Goal: Task Accomplishment & Management: Use online tool/utility

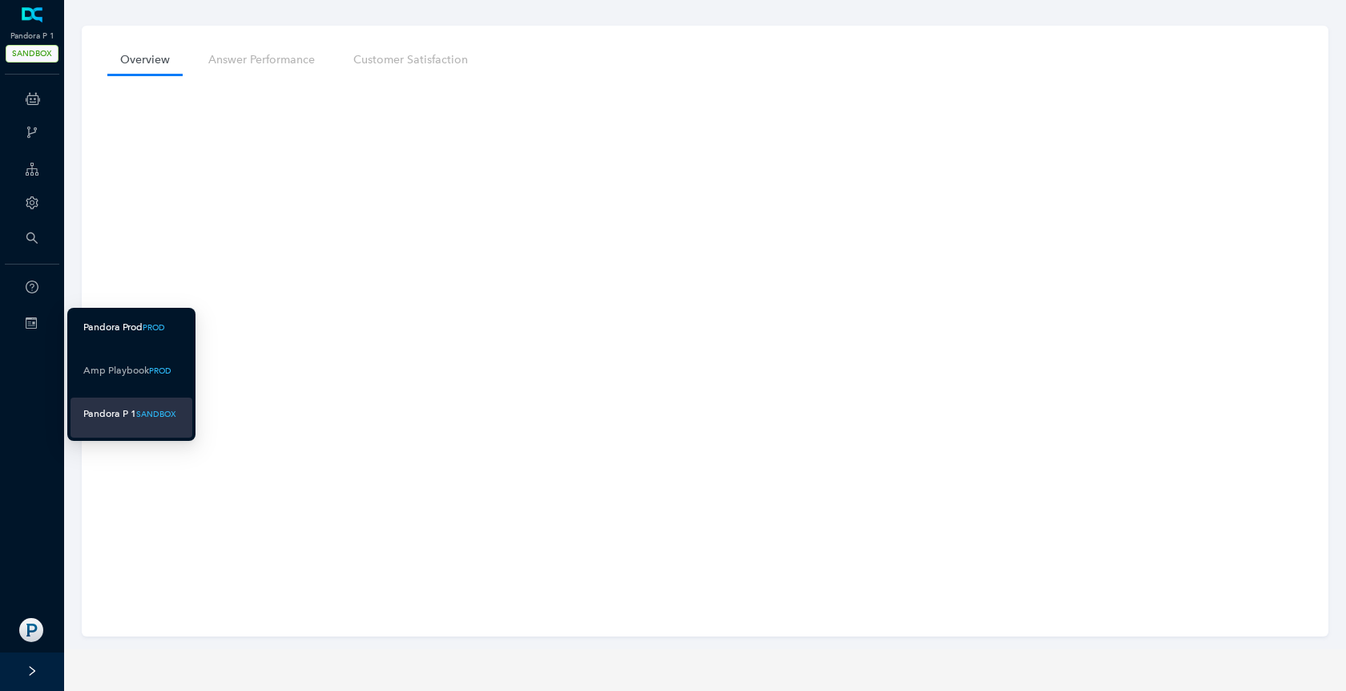
click at [87, 321] on div "Pandora Prod" at bounding box center [112, 327] width 59 height 20
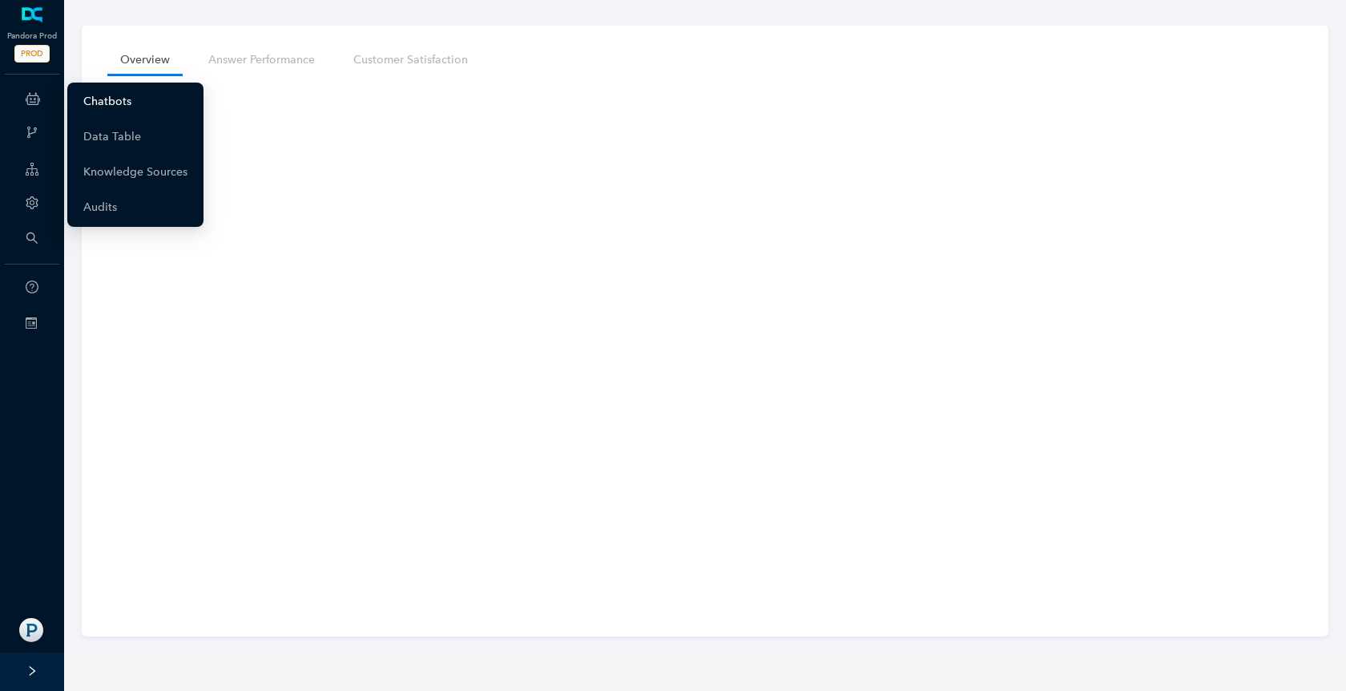
click at [93, 100] on link "Chatbots" at bounding box center [107, 102] width 48 height 32
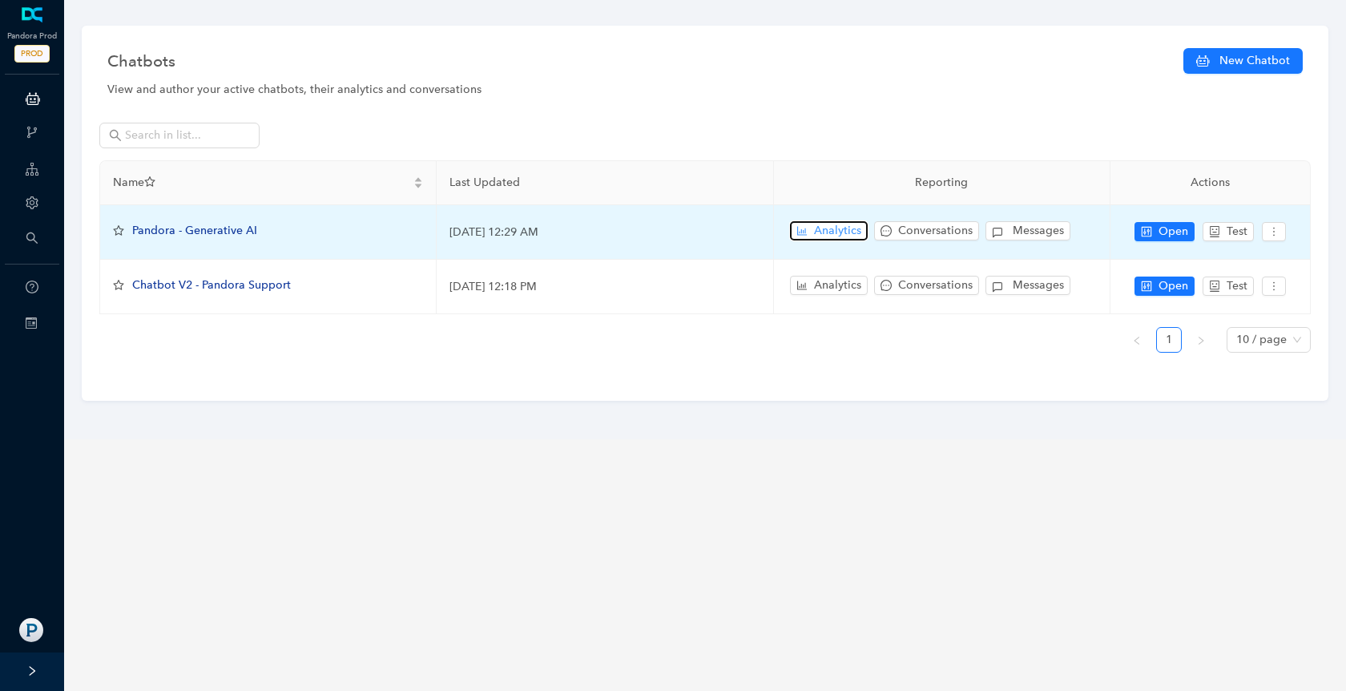
click at [814, 233] on span "Analytics" at bounding box center [837, 231] width 47 height 18
